Goal: Task Accomplishment & Management: Complete application form

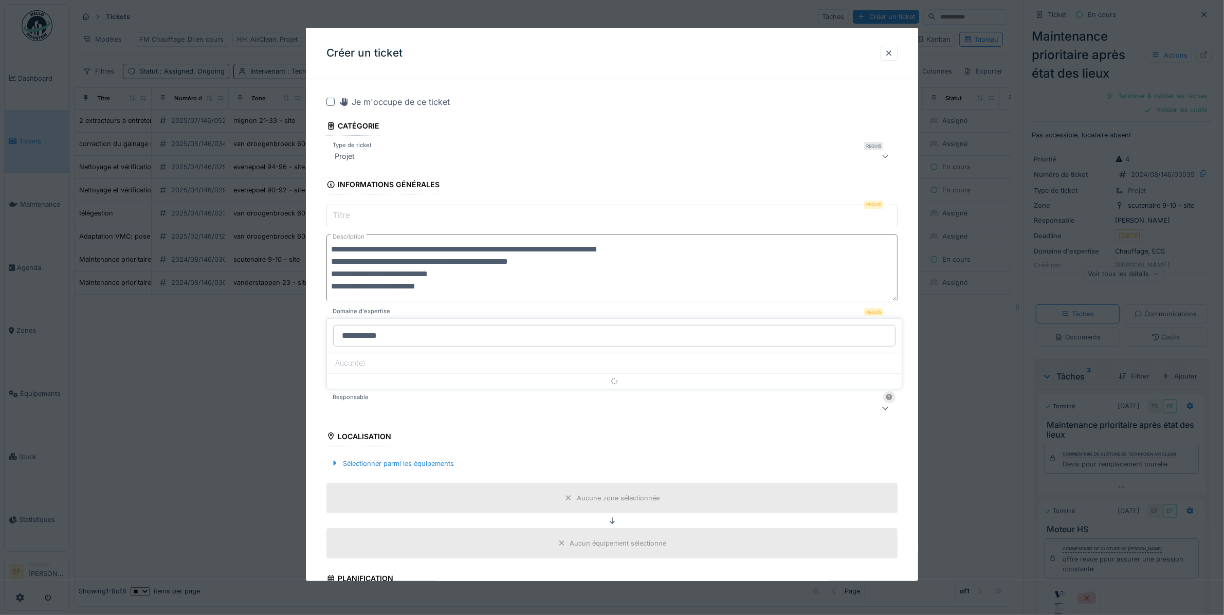
scroll to position [19, 0]
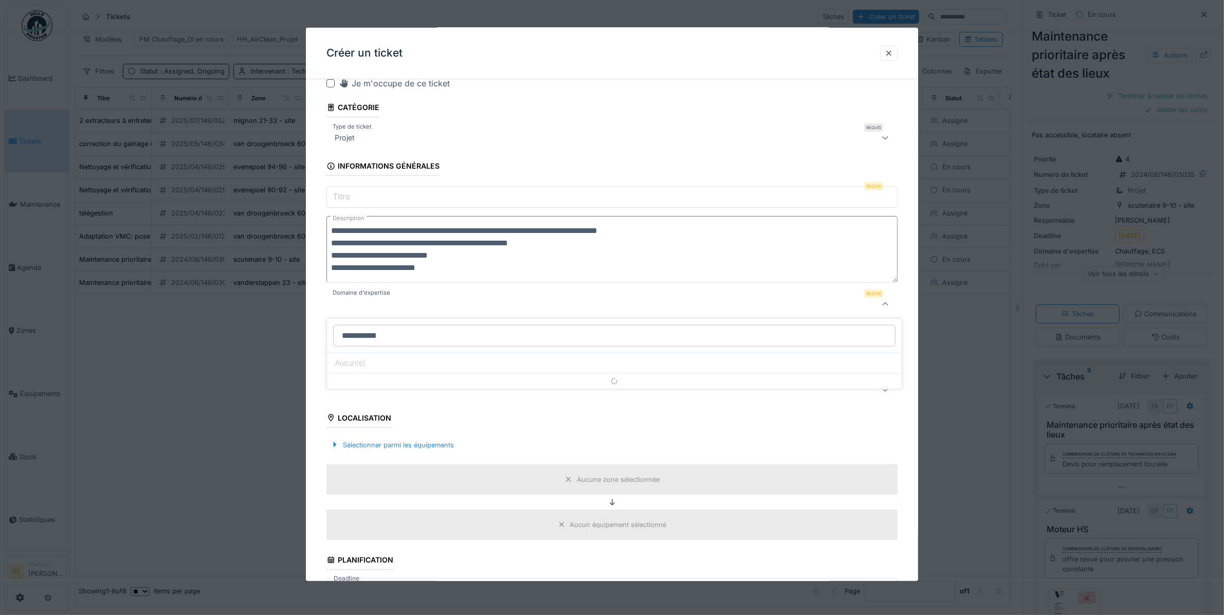
click at [387, 199] on input "Titre" at bounding box center [612, 197] width 571 height 22
click at [373, 304] on div at bounding box center [580, 304] width 498 height 12
click at [376, 342] on input "Domaine d'expertise" at bounding box center [614, 336] width 563 height 22
click at [193, 378] on div at bounding box center [612, 307] width 1224 height 615
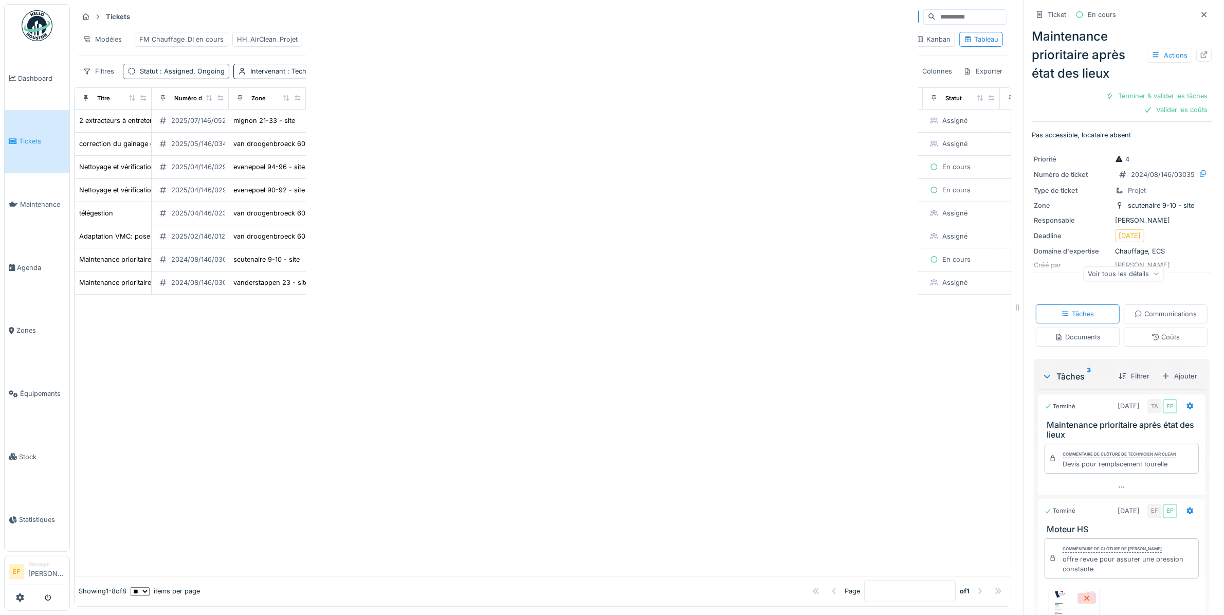
scroll to position [0, 0]
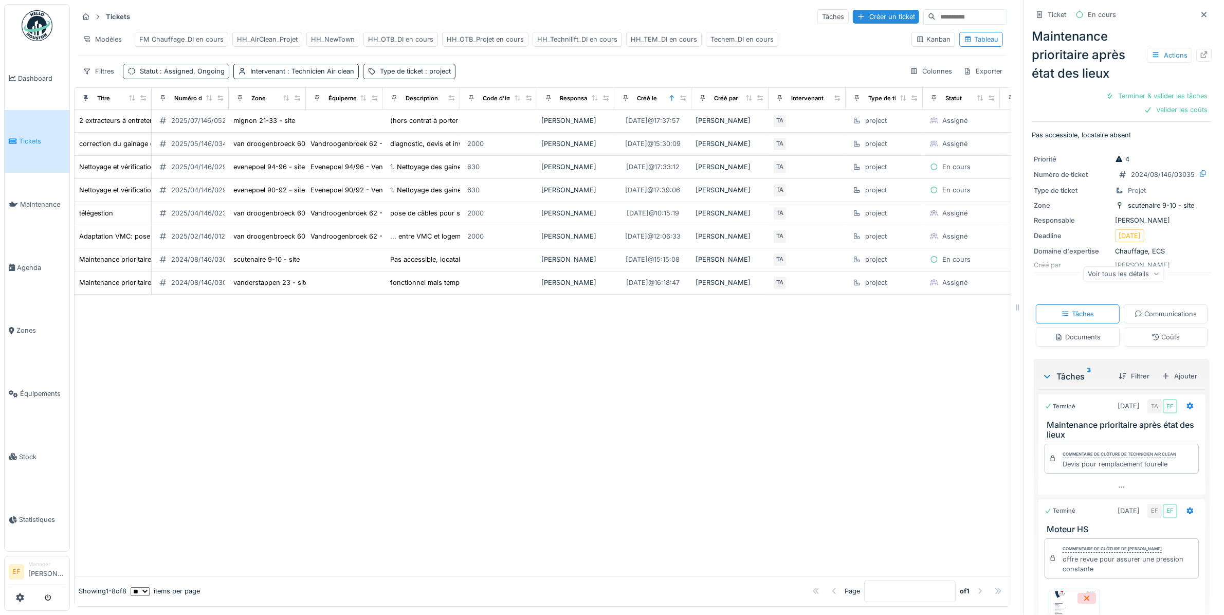
click at [924, 83] on div "Tickets Tâches Créer un ticket Modèles FM Chauffage_DI en cours HH_AirClean_Pro…" at bounding box center [542, 43] width 937 height 79
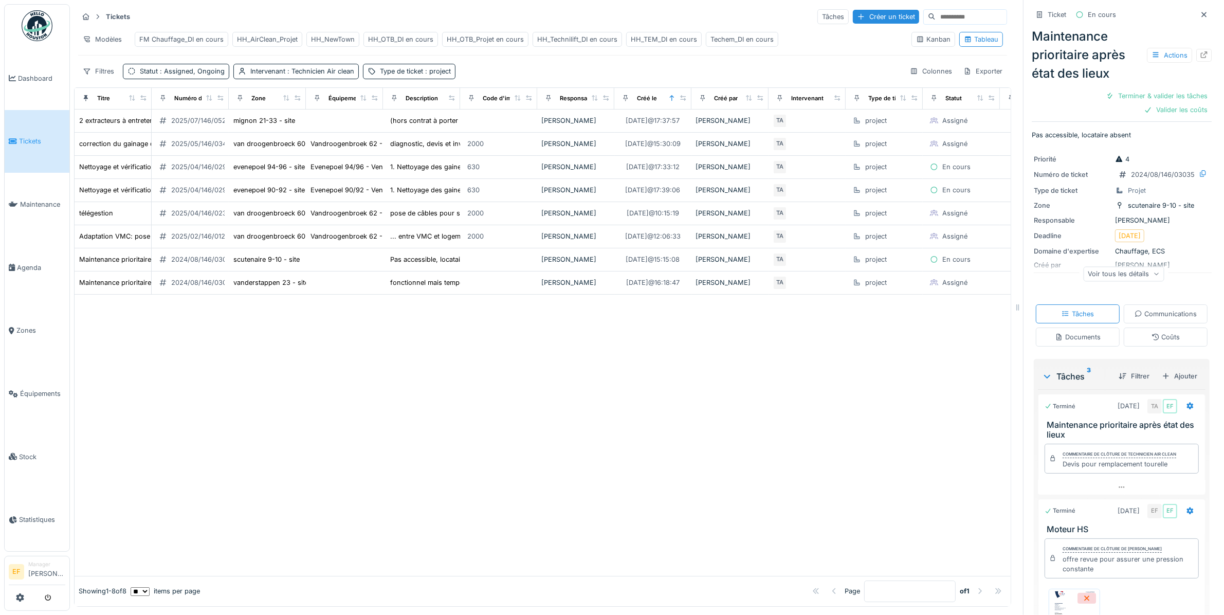
click at [924, 83] on div "Tickets Tâches Créer un ticket Modèles FM Chauffage_DI en cours HH_AirClean_Pro…" at bounding box center [542, 43] width 937 height 79
click at [1101, 53] on div "Maintenance prioritaire après état des lieux Actions" at bounding box center [1122, 55] width 180 height 56
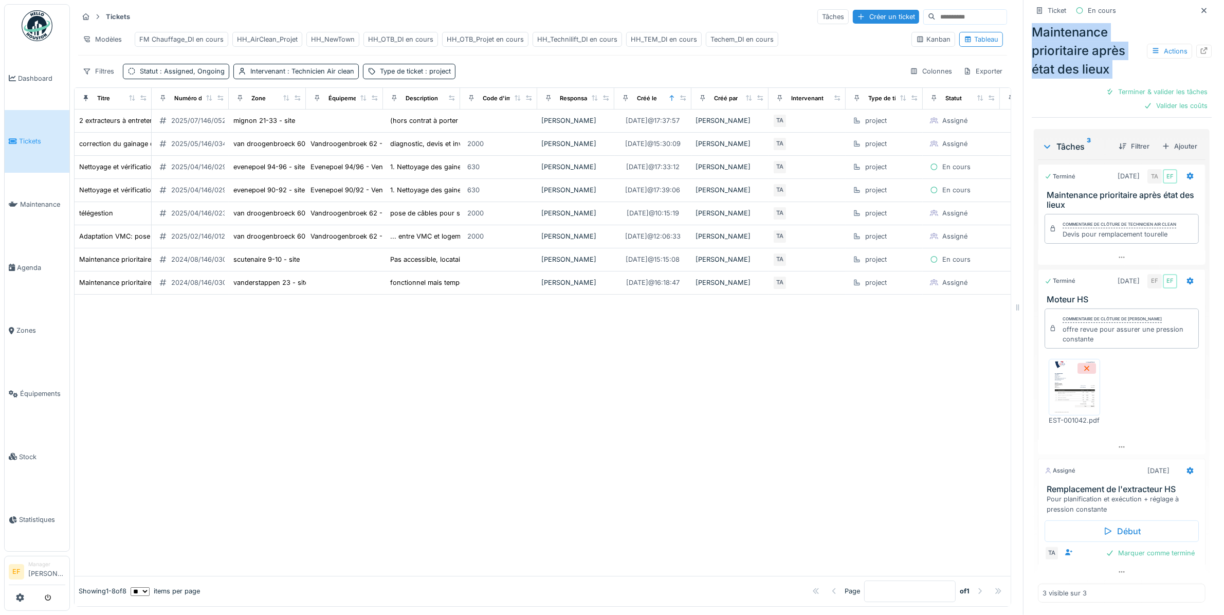
scroll to position [9, 0]
